Goal: Complete application form

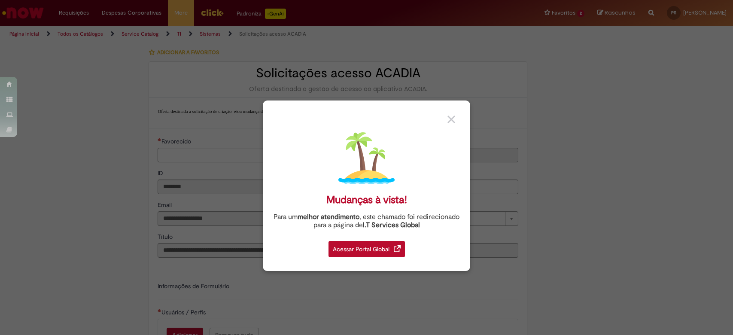
type input "**********"
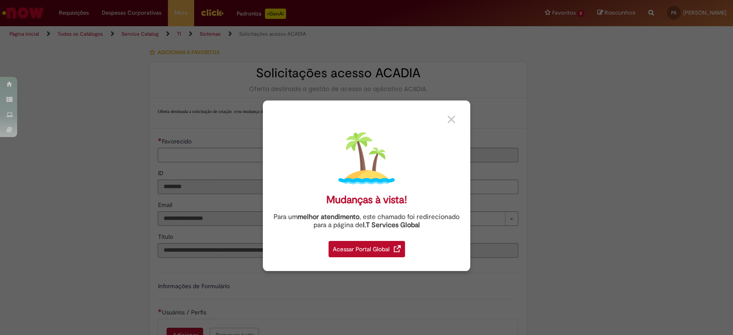
type input "**********"
click at [450, 119] on img at bounding box center [452, 120] width 8 height 8
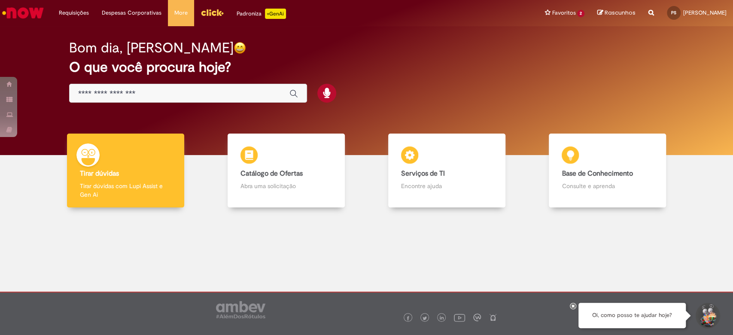
click at [96, 94] on input "Basta digitar aqui" at bounding box center [179, 94] width 203 height 10
